Goal: Complete application form: Complete application form

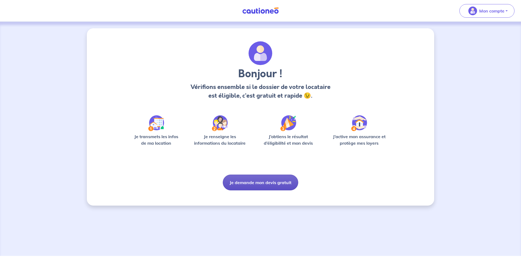
click at [270, 178] on button "Je demande mon devis gratuit" at bounding box center [260, 182] width 75 height 16
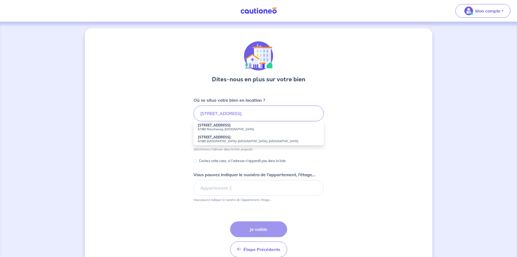
click at [224, 141] on small "67480 [GEOGRAPHIC_DATA]-[GEOGRAPHIC_DATA], [GEOGRAPHIC_DATA]" at bounding box center [259, 141] width 122 height 4
type input "[STREET_ADDRESS]"
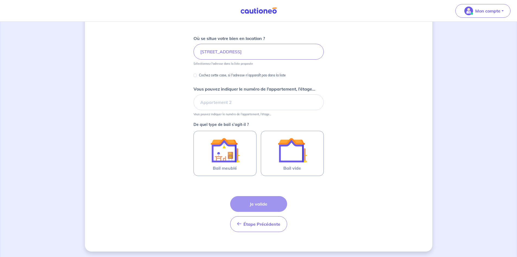
scroll to position [63, 0]
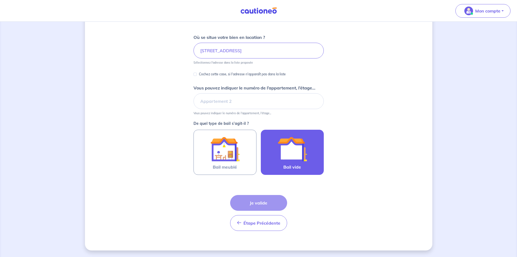
click at [301, 160] on img at bounding box center [292, 148] width 29 height 29
click at [0, 0] on input "Bail vide" at bounding box center [0, 0] width 0 height 0
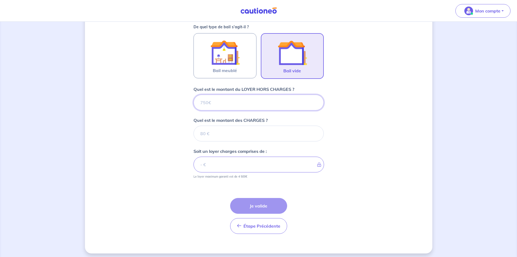
scroll to position [162, 0]
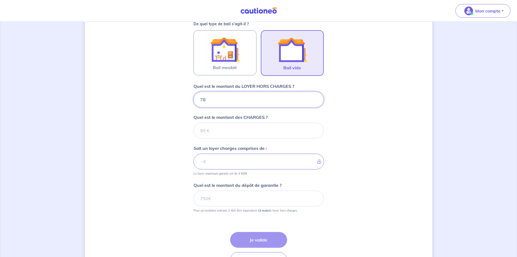
type input "780"
click at [216, 131] on input "Quel est le montant des CHARGES ?" at bounding box center [259, 130] width 130 height 16
type input "50"
type input "830"
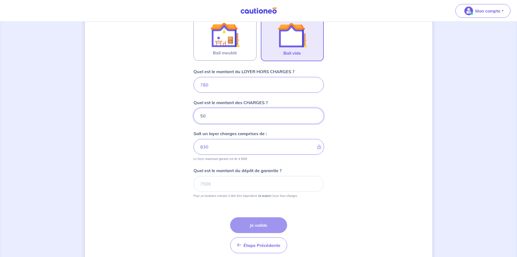
scroll to position [189, 0]
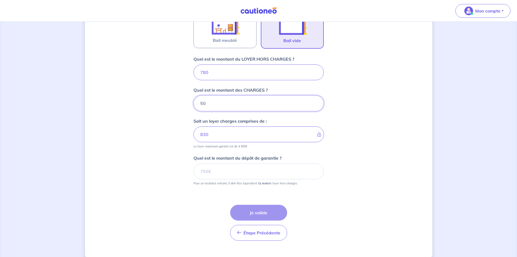
type input "50"
click at [212, 174] on input "Quel est le montant du dépôt de garantie ?" at bounding box center [259, 171] width 130 height 16
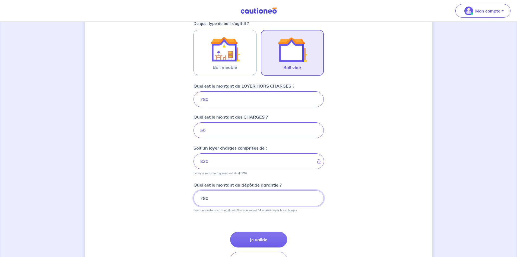
scroll to position [162, 0]
type input "780"
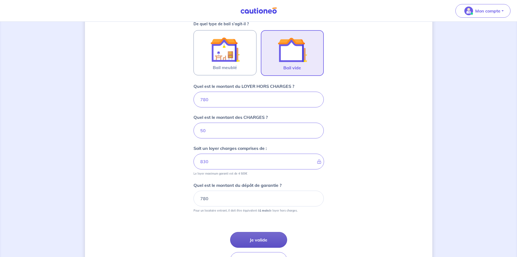
click at [260, 235] on button "Je valide" at bounding box center [258, 240] width 57 height 16
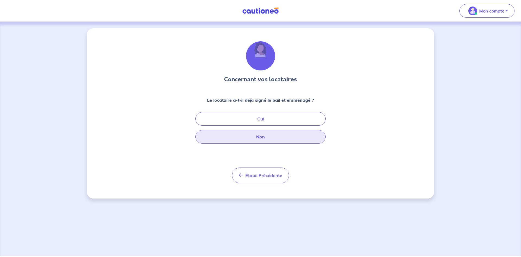
click at [268, 137] on button "Non" at bounding box center [260, 137] width 130 height 14
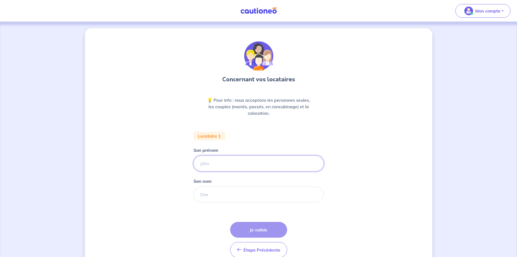
click at [217, 165] on input "Son prénom" at bounding box center [259, 163] width 130 height 16
drag, startPoint x: 218, startPoint y: 161, endPoint x: 197, endPoint y: 165, distance: 22.0
click at [197, 165] on input "Roehrig" at bounding box center [259, 163] width 130 height 16
type input "Morgane"
click at [209, 196] on input "Son nom" at bounding box center [259, 194] width 130 height 16
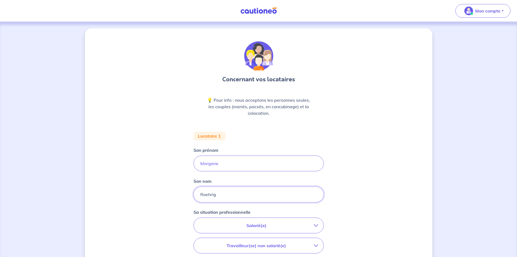
type input "Roehrig"
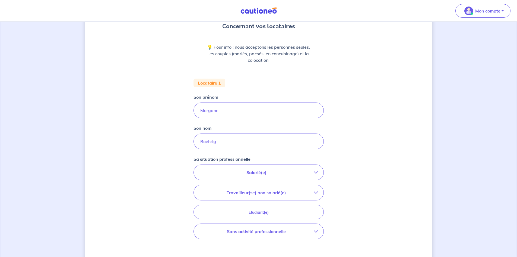
scroll to position [54, 0]
click at [314, 168] on button "Salarié(e)" at bounding box center [259, 170] width 130 height 15
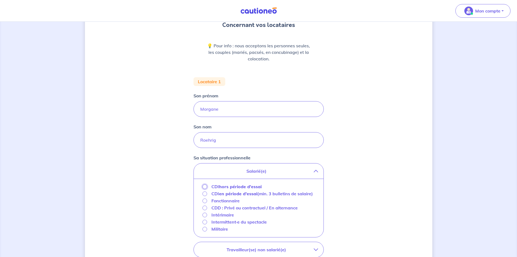
click at [205, 185] on input "CDI hors période d'essai" at bounding box center [205, 186] width 5 height 5
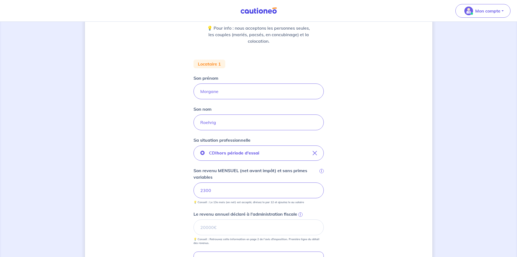
scroll to position [109, 0]
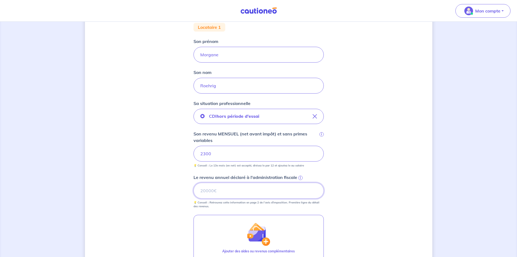
click at [221, 190] on input "Le revenu annuel déclaré à l'administration fiscale i" at bounding box center [259, 190] width 130 height 16
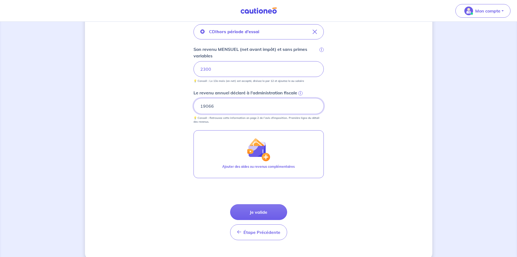
scroll to position [202, 0]
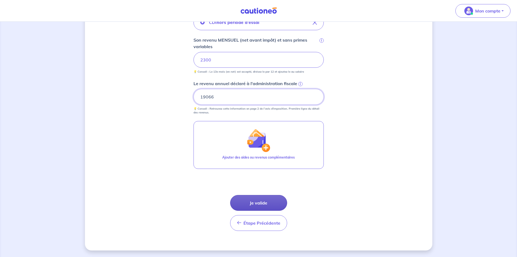
type input "19066"
click at [264, 201] on button "Je valide" at bounding box center [258, 203] width 57 height 16
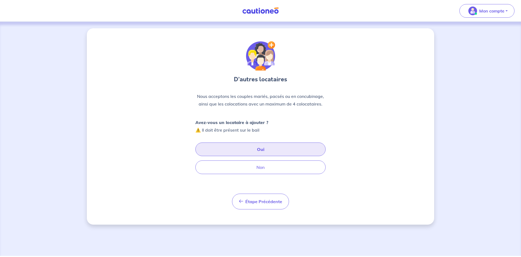
click at [258, 147] on button "Oui" at bounding box center [260, 149] width 130 height 14
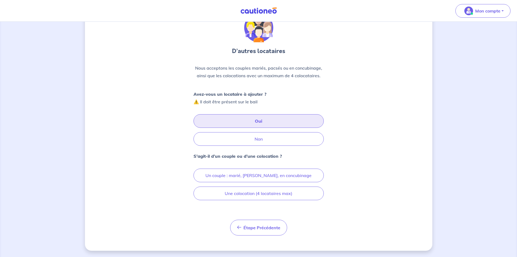
scroll to position [29, 0]
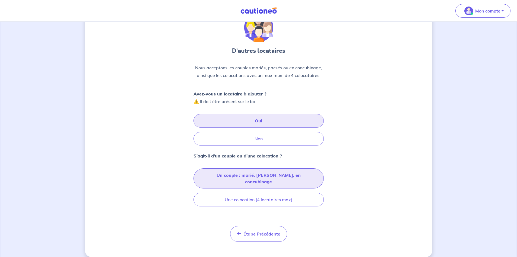
click at [274, 175] on button "Un couple : marié, [PERSON_NAME], en concubinage" at bounding box center [259, 178] width 130 height 20
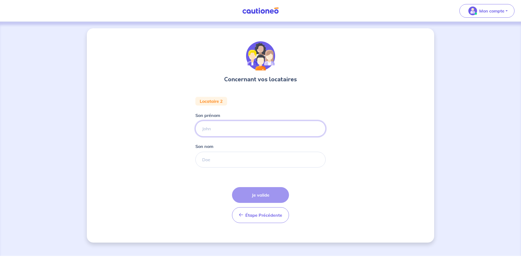
click at [224, 131] on input "Son prénom" at bounding box center [260, 129] width 130 height 16
type input "[PERSON_NAME]"
click at [212, 161] on input "Son nom" at bounding box center [260, 159] width 130 height 16
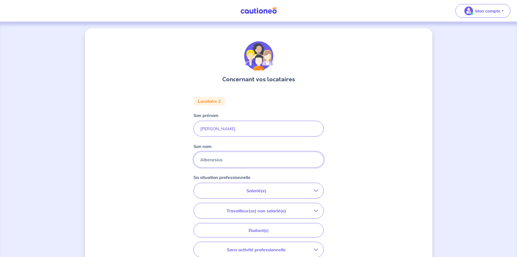
type input "Albenesius"
click at [253, 189] on p "Salarié(e)" at bounding box center [256, 190] width 115 height 7
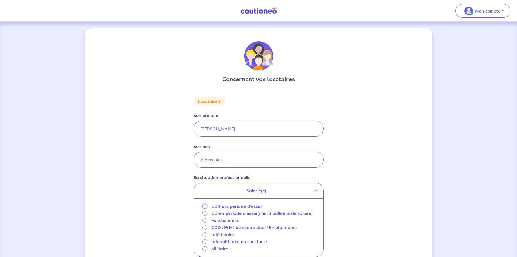
click at [205, 205] on input "CDI hors période d'essai" at bounding box center [205, 206] width 5 height 5
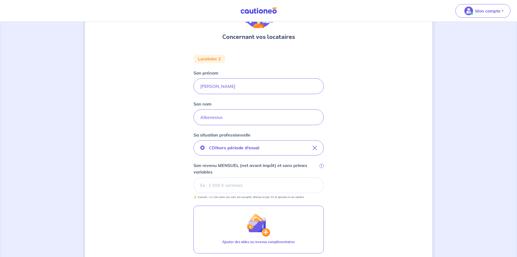
scroll to position [54, 0]
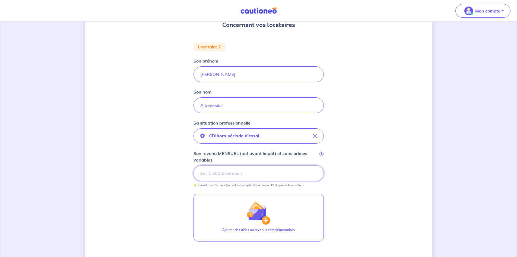
click at [220, 171] on input "Son revenu MENSUEL (net avant impôt) et sans primes variables i" at bounding box center [259, 173] width 130 height 16
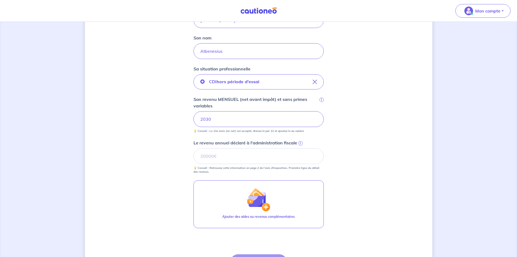
scroll to position [109, 0]
click at [214, 157] on input "Le revenu annuel déclaré à l'administration fiscale i" at bounding box center [259, 156] width 130 height 16
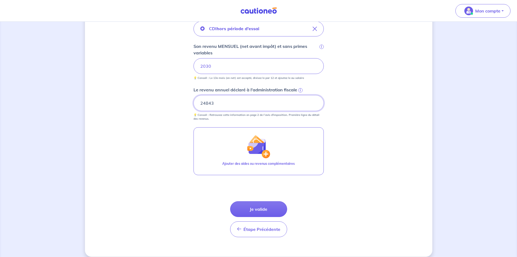
scroll to position [163, 0]
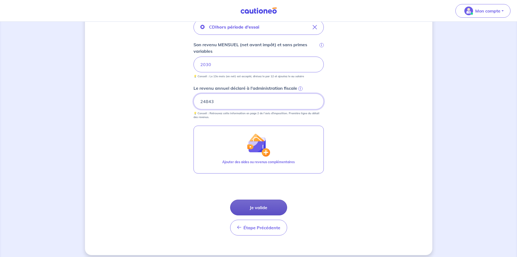
type input "24843"
click at [261, 205] on button "Je valide" at bounding box center [258, 207] width 57 height 16
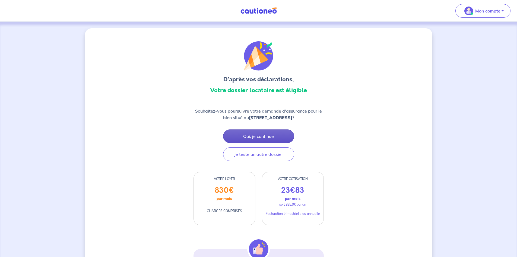
click at [279, 139] on button "Oui, je continue" at bounding box center [258, 136] width 71 height 14
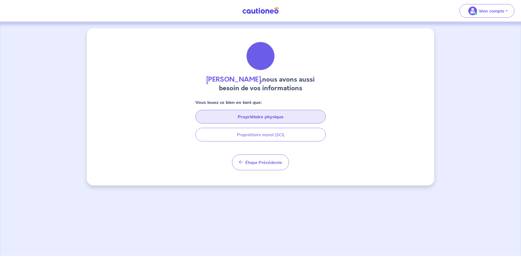
click at [274, 117] on button "Propriétaire physique" at bounding box center [260, 117] width 130 height 14
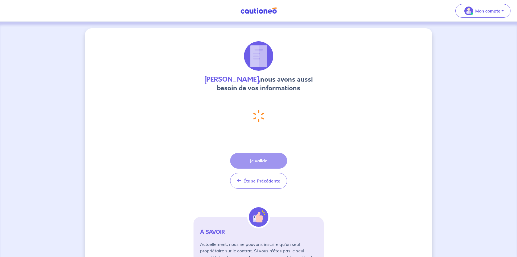
select select "FR"
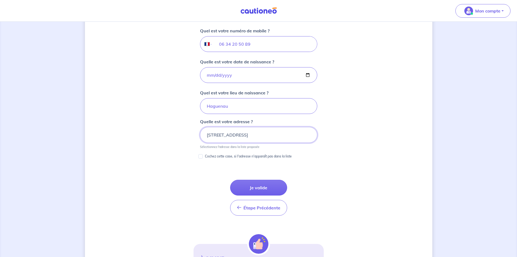
scroll to position [221, 0]
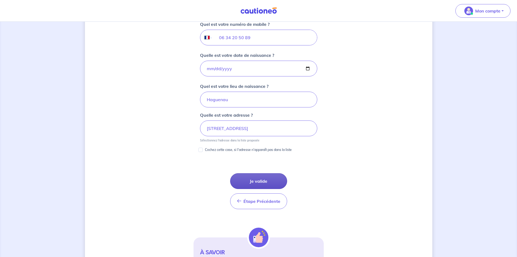
click at [266, 177] on button "Je valide" at bounding box center [258, 181] width 57 height 16
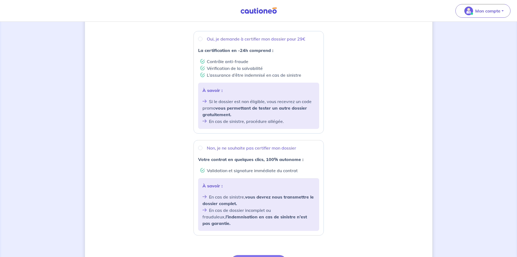
scroll to position [109, 0]
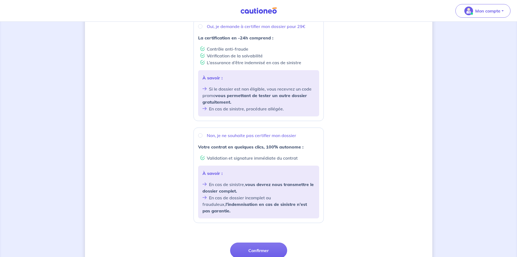
click at [266, 78] on p "À savoir :" at bounding box center [259, 77] width 112 height 7
radio input "true"
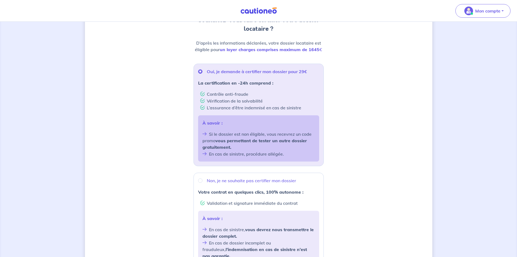
scroll to position [54, 0]
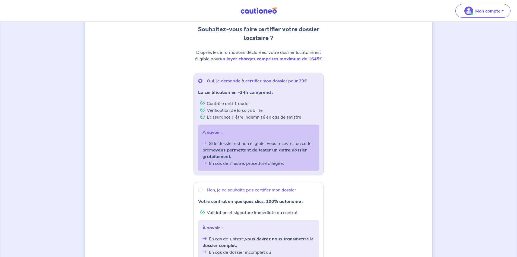
click at [268, 115] on li "L’assurance d’être indemnisé en cas de sinistre" at bounding box center [259, 116] width 119 height 7
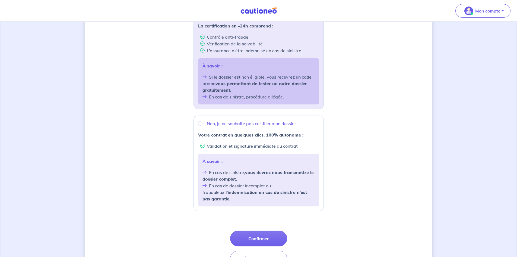
scroll to position [150, 0]
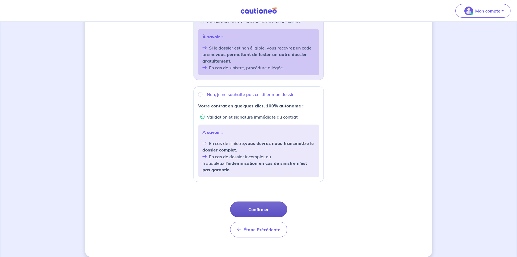
click at [262, 201] on button "Confirmer" at bounding box center [258, 209] width 57 height 16
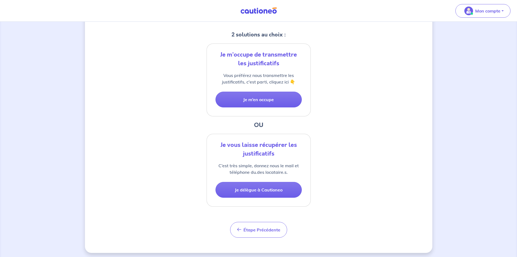
scroll to position [111, 0]
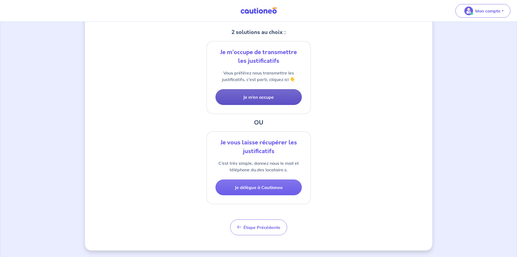
click at [271, 94] on button "Je m’en occupe" at bounding box center [259, 97] width 86 height 16
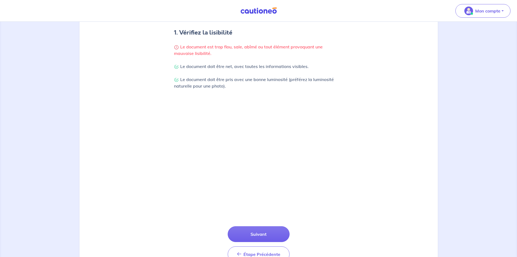
scroll to position [132, 0]
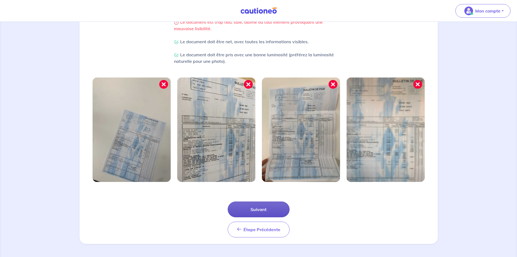
click at [255, 208] on button "Suivant" at bounding box center [259, 209] width 62 height 16
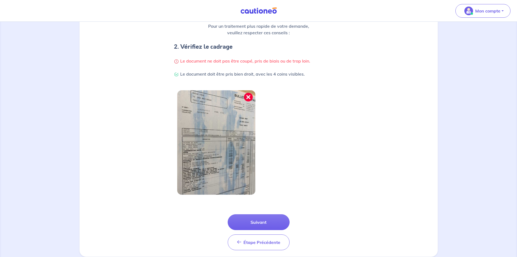
scroll to position [106, 0]
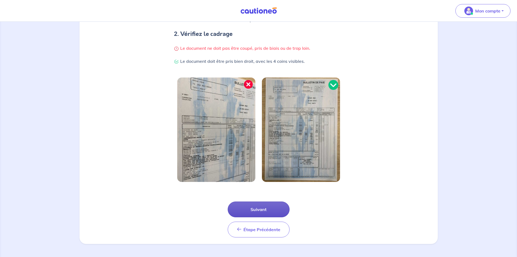
click at [260, 209] on button "Suivant" at bounding box center [259, 209] width 62 height 16
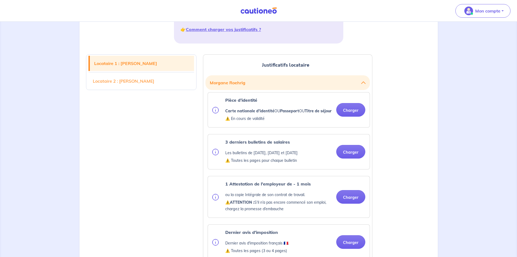
scroll to position [136, 0]
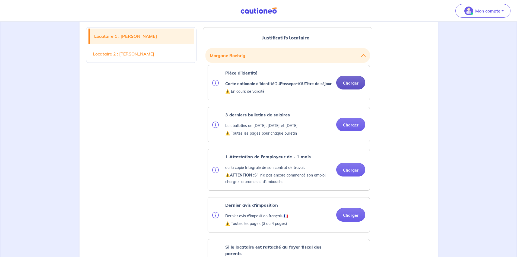
click at [352, 84] on button "Charger" at bounding box center [350, 83] width 29 height 14
click at [350, 85] on button "Charger" at bounding box center [350, 83] width 29 height 14
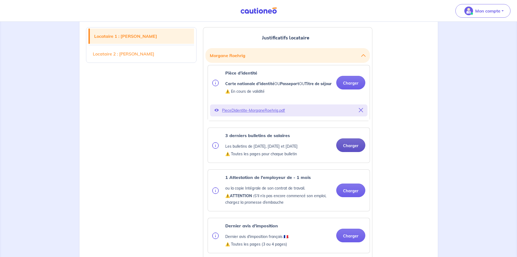
click at [352, 149] on button "Charger" at bounding box center [350, 145] width 29 height 14
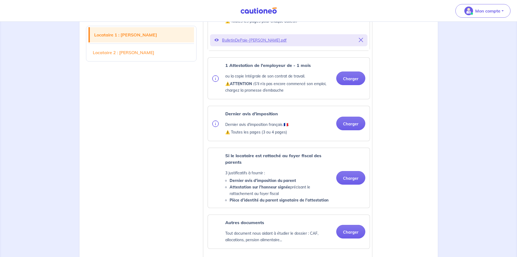
scroll to position [271, 0]
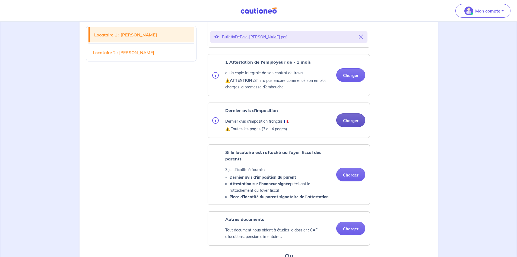
click at [352, 126] on button "Charger" at bounding box center [350, 120] width 29 height 14
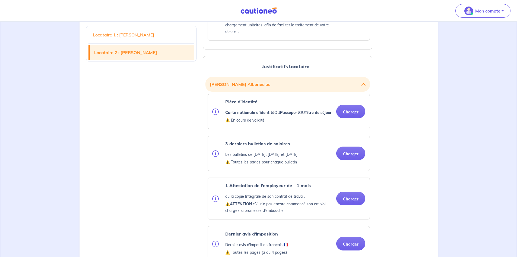
scroll to position [597, 0]
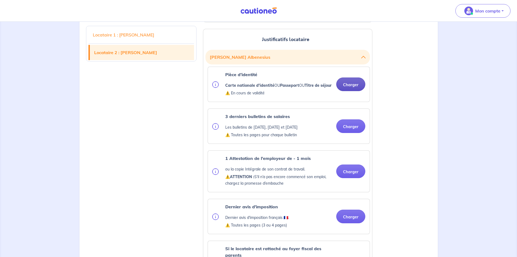
click at [347, 91] on button "Charger" at bounding box center [350, 84] width 29 height 14
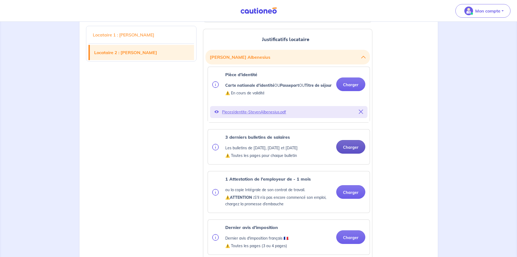
click at [345, 137] on ul "Pièce d’identité Carte nationale d'identité OU Passeport OU Titre de séjour ⚠️ …" at bounding box center [288, 251] width 165 height 369
click at [353, 153] on button "Charger" at bounding box center [350, 147] width 29 height 14
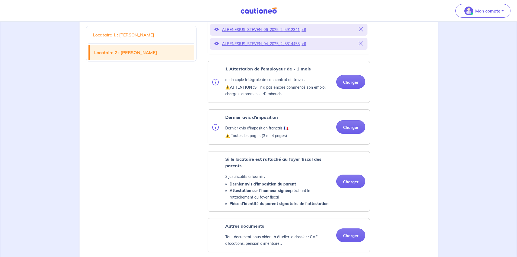
scroll to position [760, 0]
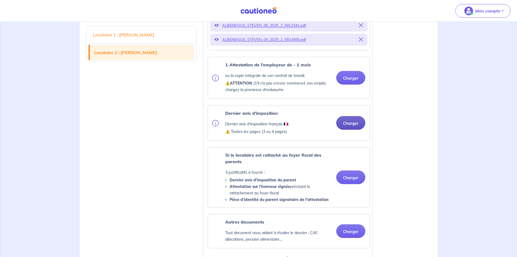
click at [351, 129] on button "Charger" at bounding box center [350, 123] width 29 height 14
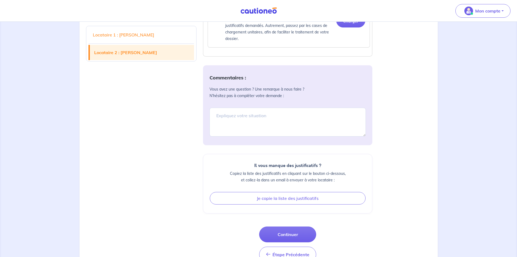
scroll to position [1086, 0]
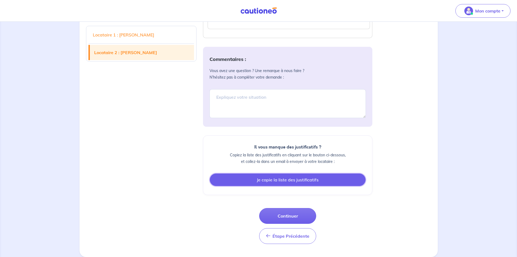
click at [305, 178] on button "Je copie la liste des justificatifs" at bounding box center [288, 179] width 156 height 12
drag, startPoint x: 297, startPoint y: 176, endPoint x: 292, endPoint y: 178, distance: 5.4
click at [292, 178] on button "Je copie la liste des justificatifs" at bounding box center [288, 179] width 156 height 12
click at [292, 178] on button "Copié" at bounding box center [288, 179] width 156 height 12
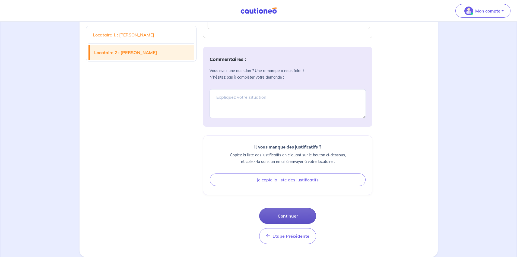
click at [294, 213] on button "Continuer" at bounding box center [287, 216] width 57 height 16
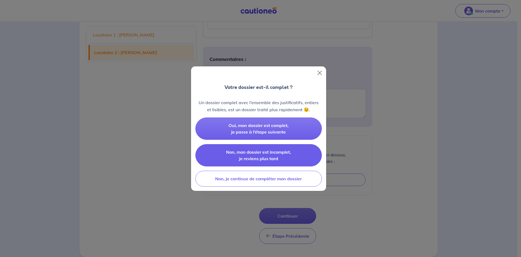
click at [256, 154] on span "Non, mon dossier est incomplet, je reviens plus tard" at bounding box center [258, 155] width 65 height 12
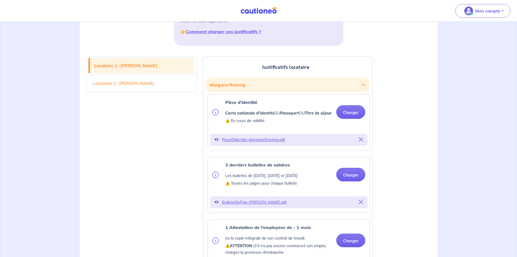
scroll to position [0, 0]
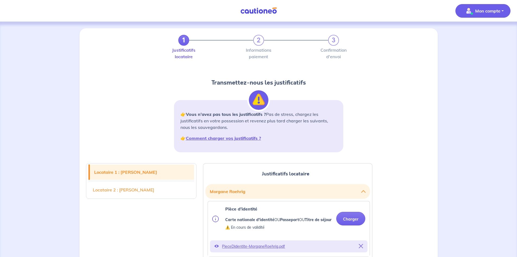
click at [485, 11] on p "Mon compte" at bounding box center [487, 11] width 25 height 7
